Goal: Information Seeking & Learning: Learn about a topic

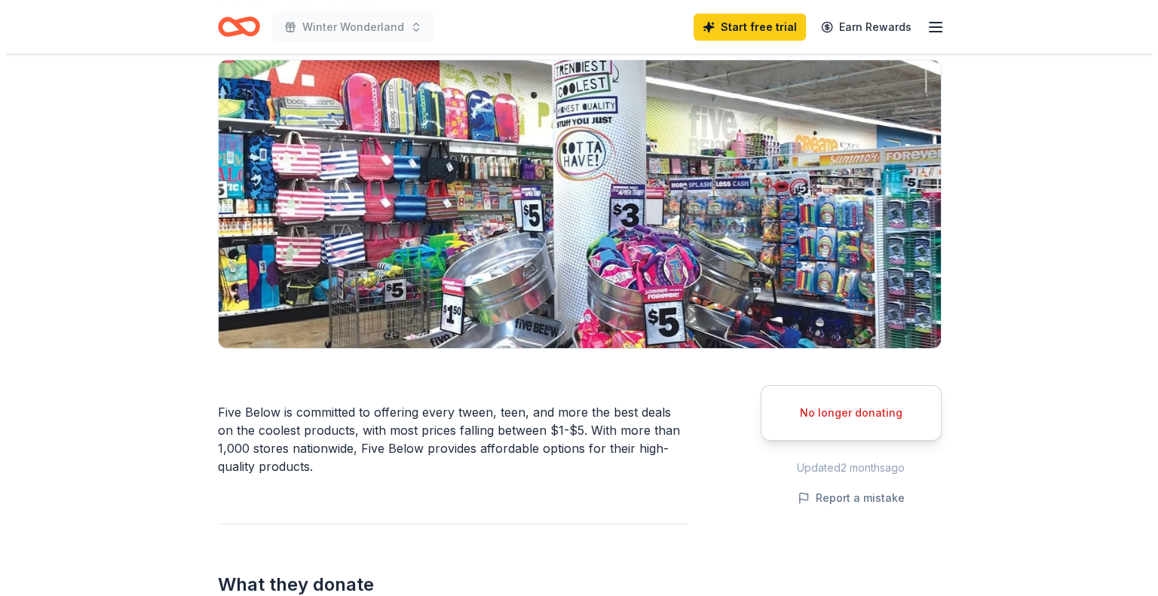
scroll to position [226, 0]
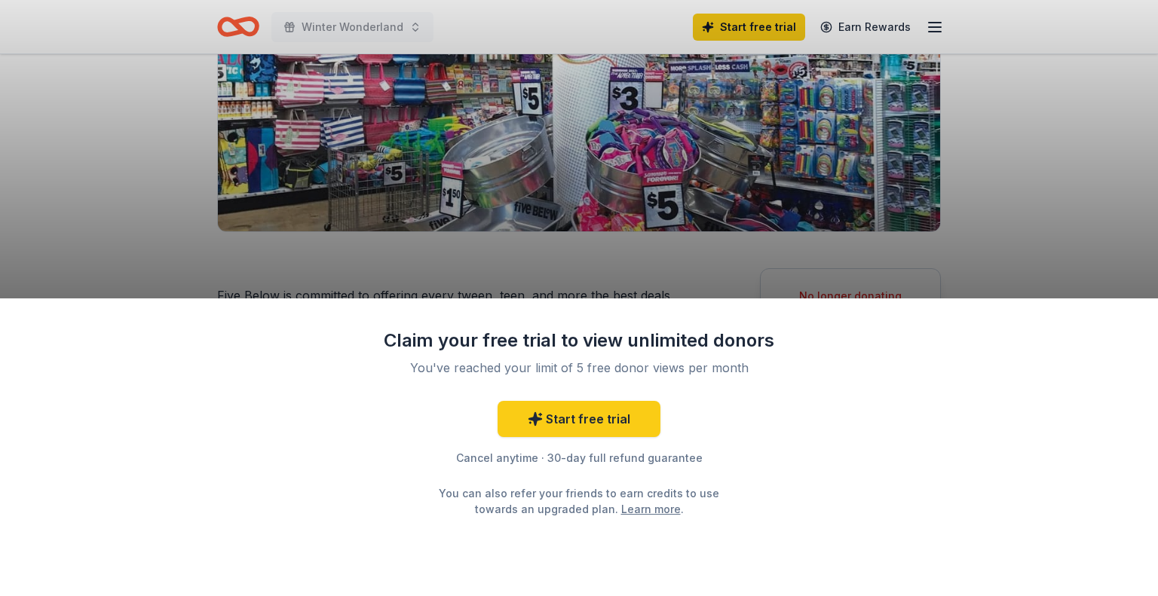
click at [1121, 218] on div "Claim your free trial to view unlimited donors You've reached your limit of 5 f…" at bounding box center [579, 298] width 1158 height 596
drag, startPoint x: 965, startPoint y: 366, endPoint x: 867, endPoint y: 374, distance: 97.5
click at [858, 382] on div "Claim your free trial to view unlimited donors You've reached your limit of 5 f…" at bounding box center [579, 447] width 1158 height 298
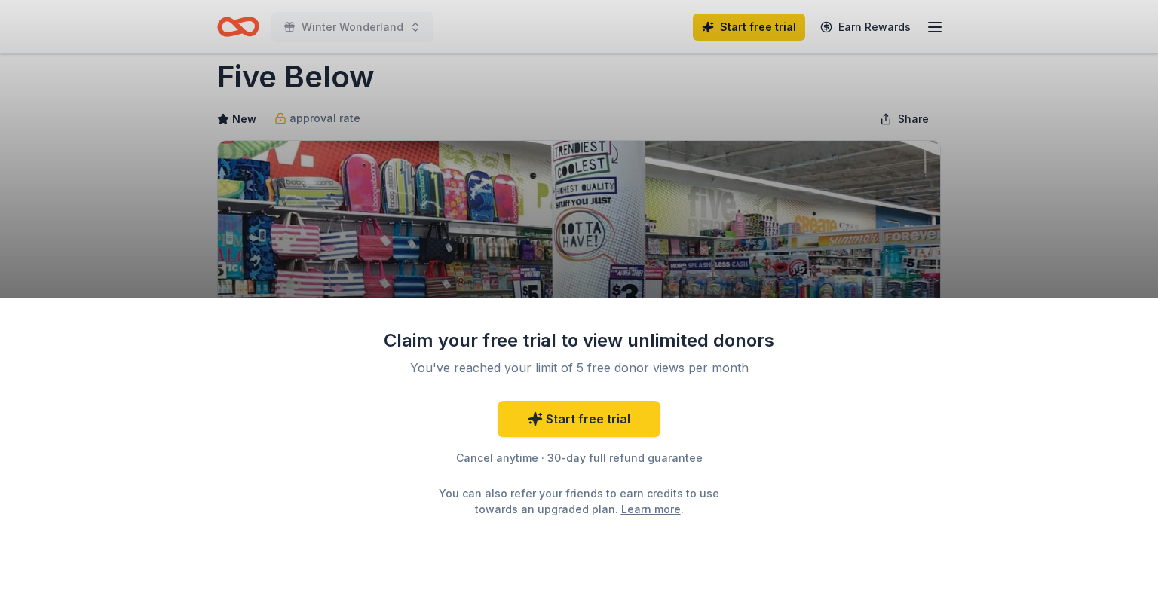
scroll to position [75, 0]
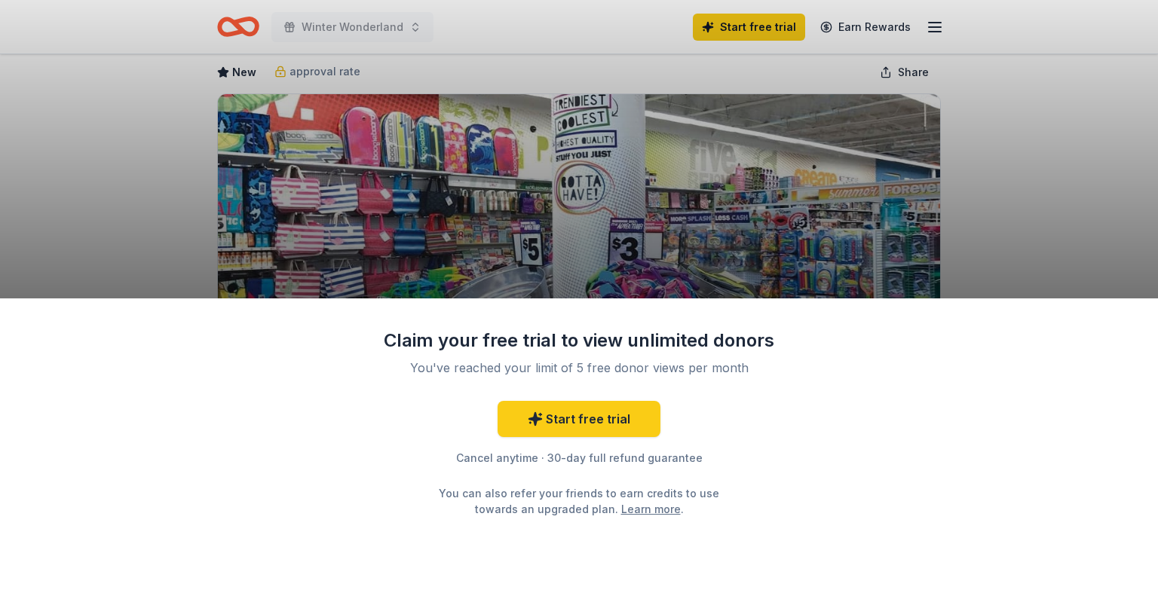
click at [621, 504] on link "Learn more" at bounding box center [651, 509] width 60 height 16
